Goal: Task Accomplishment & Management: Use online tool/utility

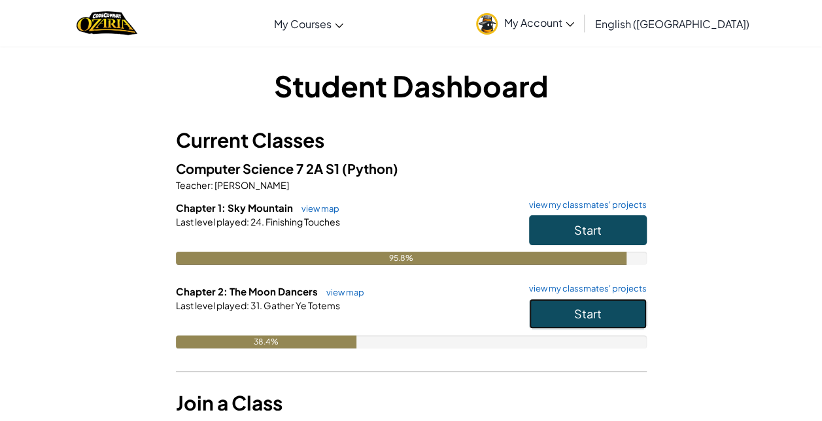
click at [555, 319] on button "Start" at bounding box center [588, 314] width 118 height 30
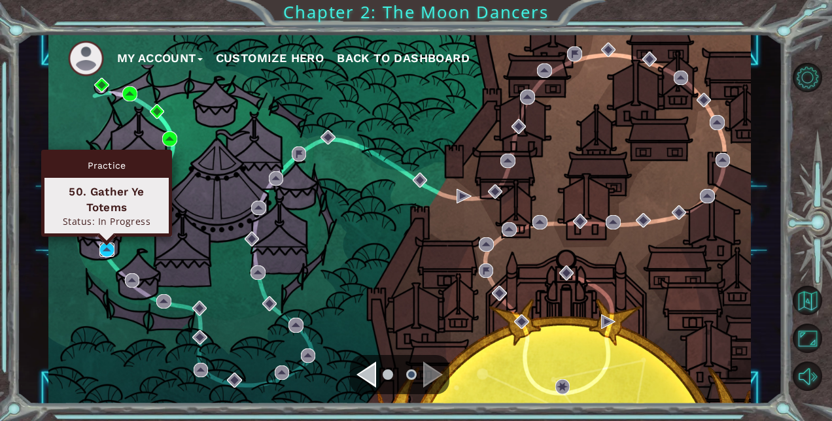
click at [107, 250] on img at bounding box center [106, 250] width 15 height 15
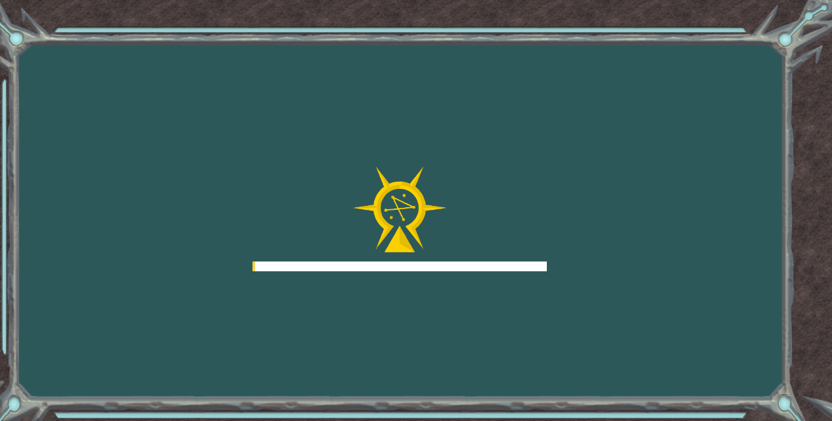
click at [107, 250] on div "Goals Error loading from server. Try refreshing the page. You'll need to join a…" at bounding box center [416, 210] width 832 height 421
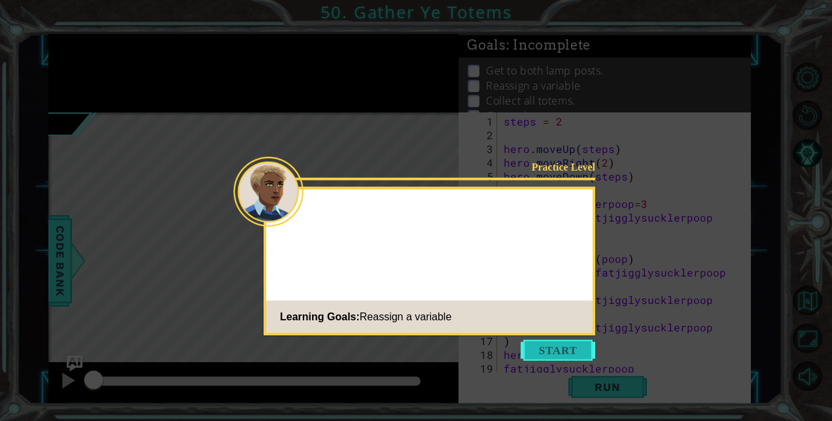
click at [543, 347] on button "Start" at bounding box center [558, 350] width 75 height 21
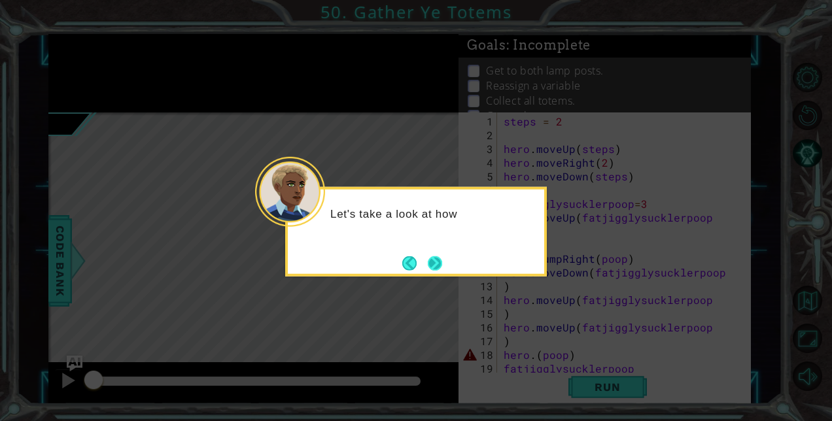
click at [442, 267] on button "Next" at bounding box center [435, 263] width 14 height 14
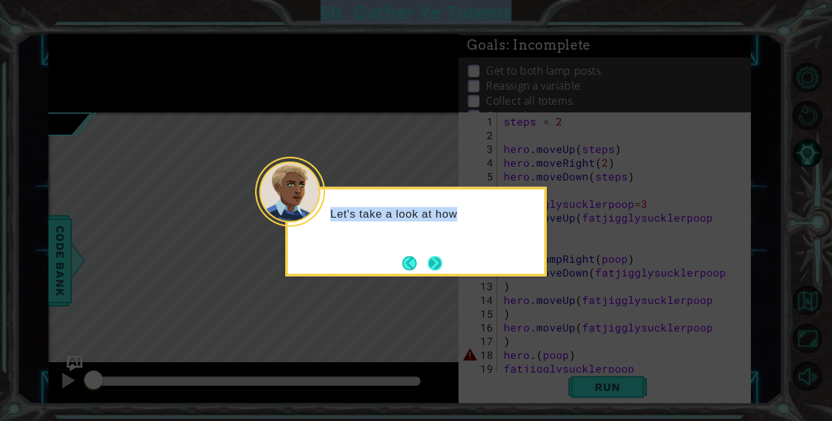
click at [446, 267] on icon at bounding box center [416, 210] width 832 height 421
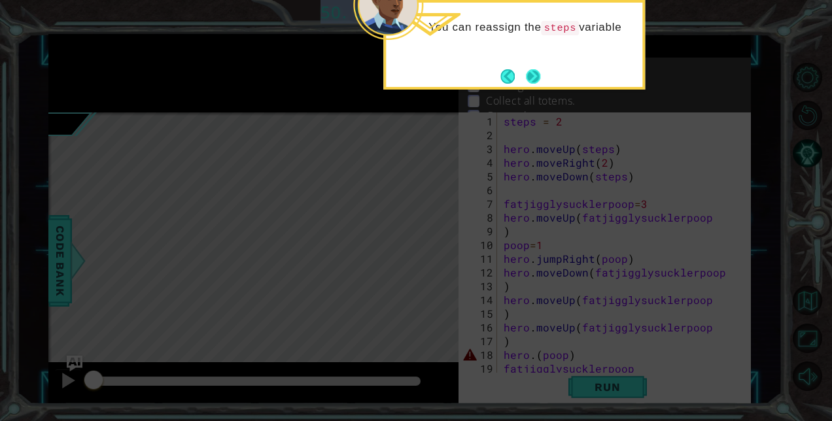
click at [528, 71] on button "Next" at bounding box center [533, 76] width 14 height 14
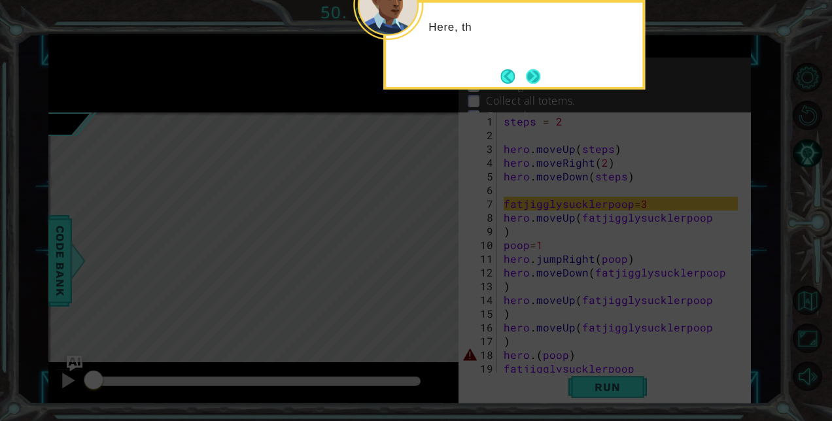
click at [535, 71] on button "Next" at bounding box center [533, 76] width 15 height 15
click at [535, 71] on button "Next" at bounding box center [533, 76] width 14 height 14
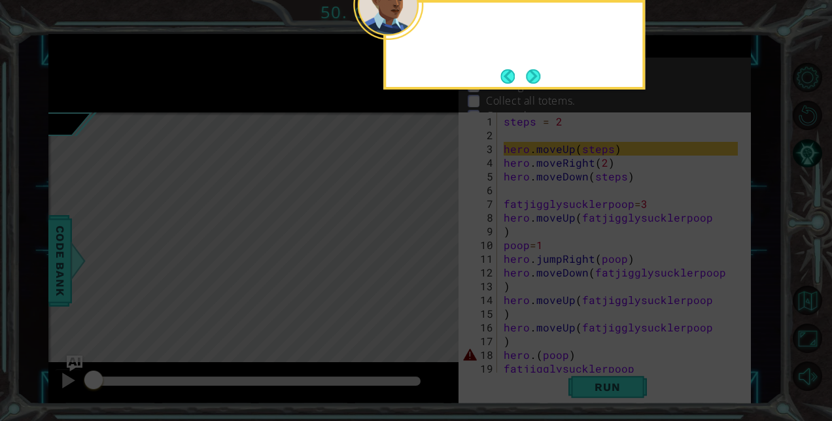
click at [535, 71] on button "Next" at bounding box center [533, 76] width 14 height 14
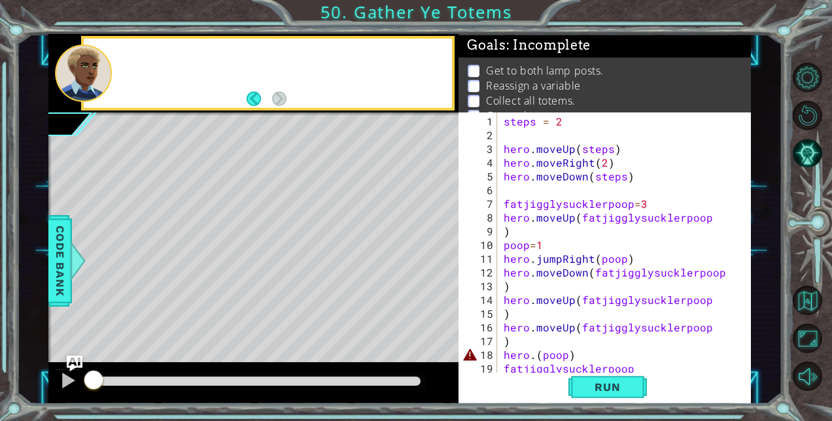
click at [535, 71] on p "Get to both lamp posts." at bounding box center [545, 70] width 118 height 14
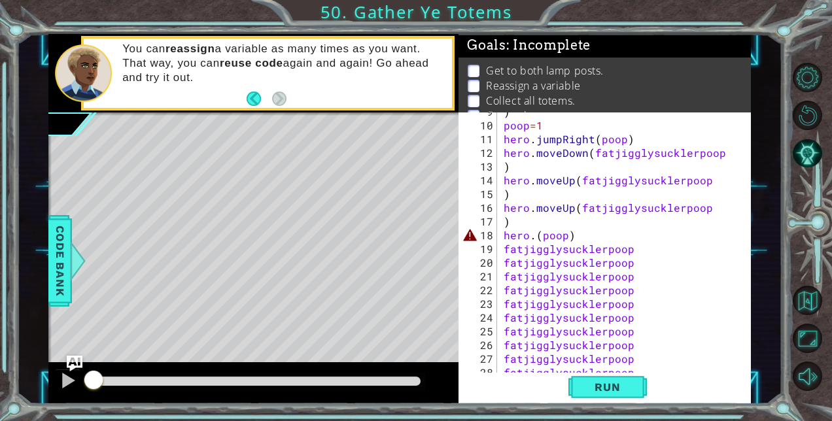
scroll to position [2, 0]
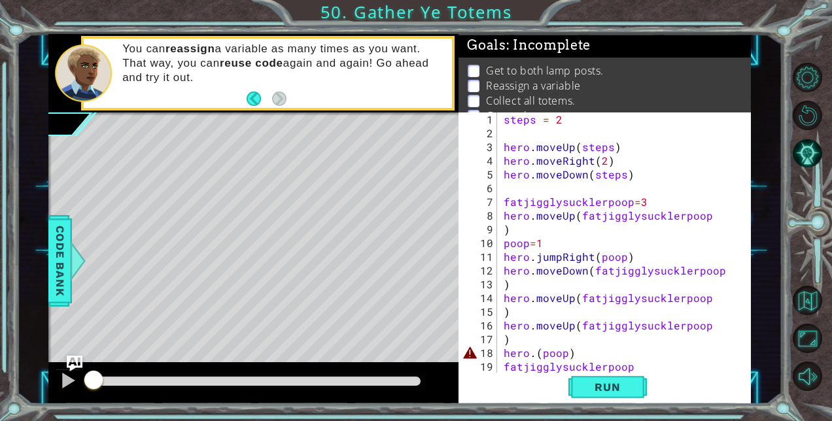
click at [501, 346] on div "1 2 3 4 5 6 7 8 9 10 11 12 13 14 15 16 17 18 19 20 21 steps = 2 hero . moveUp (…" at bounding box center [603, 243] width 289 height 261
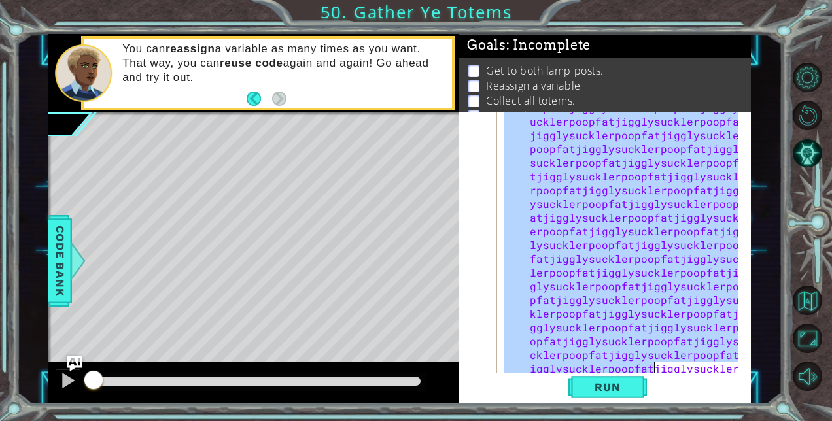
scroll to position [19848, 0]
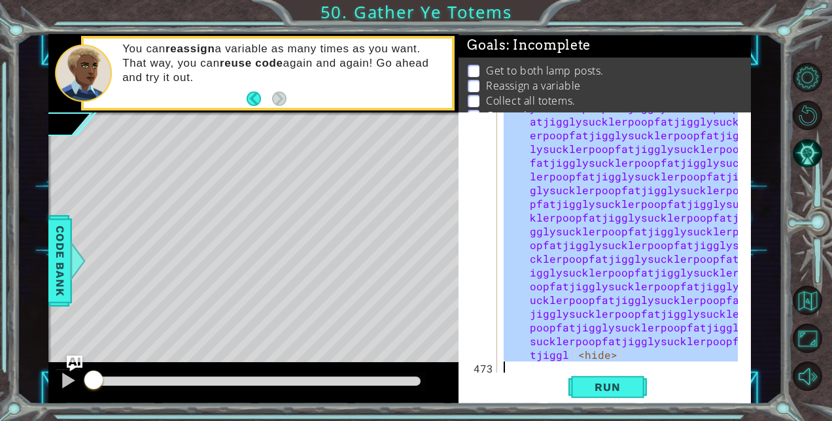
drag, startPoint x: 502, startPoint y: 349, endPoint x: 655, endPoint y: 408, distance: 163.4
click at [655, 408] on div "1 ההההההההההההההההההההההההההההההההההההההההההההההההההההההההההההההההההההההההההההה…" at bounding box center [416, 210] width 832 height 421
